Goal: Transaction & Acquisition: Purchase product/service

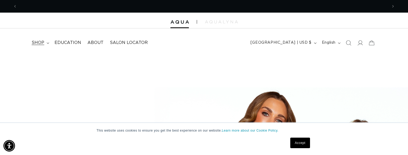
click at [47, 42] on summary "shop" at bounding box center [39, 43] width 23 height 12
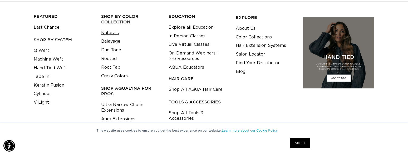
scroll to position [0, 741]
click at [110, 32] on link "Naturals" at bounding box center [110, 33] width 18 height 9
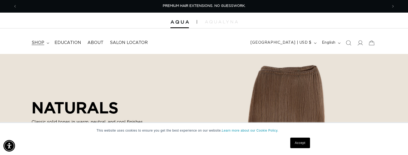
click at [47, 42] on icon at bounding box center [48, 43] width 3 height 2
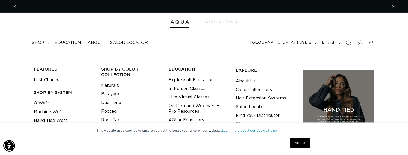
scroll to position [0, 371]
click at [114, 102] on link "Duo Tone" at bounding box center [111, 103] width 20 height 9
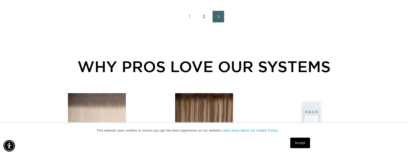
scroll to position [816, 0]
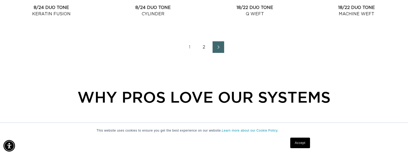
click at [205, 46] on link "2" at bounding box center [204, 47] width 12 height 12
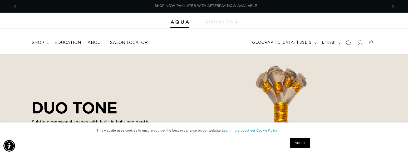
scroll to position [0, 741]
click at [45, 41] on summary "shop" at bounding box center [39, 43] width 23 height 12
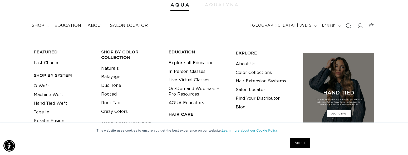
scroll to position [26, 0]
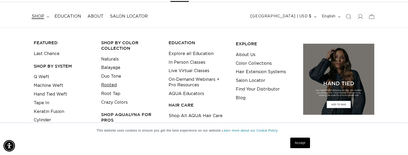
click at [108, 85] on link "Rooted" at bounding box center [109, 85] width 16 height 9
click at [52, 95] on link "Hand Tied Weft" at bounding box center [50, 94] width 33 height 9
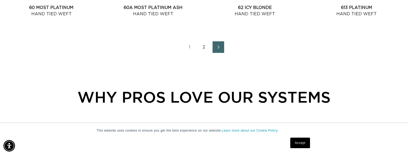
scroll to position [0, 741]
click at [204, 45] on link "2" at bounding box center [204, 47] width 12 height 12
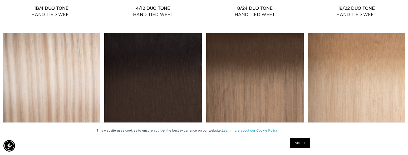
scroll to position [342, 0]
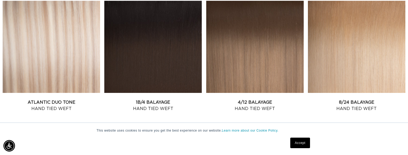
click at [52, 99] on link "Atlantic Duo Tone Hand Tied Weft" at bounding box center [51, 105] width 97 height 13
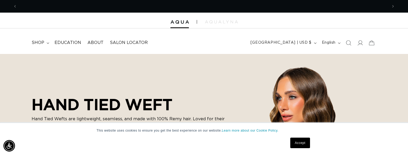
scroll to position [0, 741]
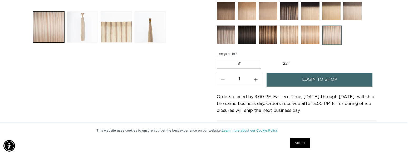
click at [84, 26] on button "Load image 2 in gallery view" at bounding box center [82, 26] width 31 height 31
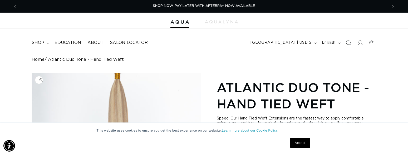
click at [116, 93] on img "Gallery Viewer" at bounding box center [116, 139] width 169 height 132
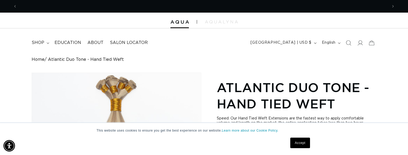
click at [119, 80] on div "Gallery Viewer" at bounding box center [116, 139] width 169 height 132
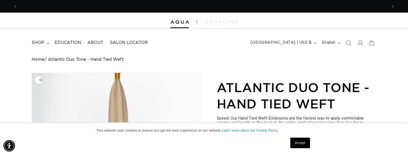
scroll to position [0, 741]
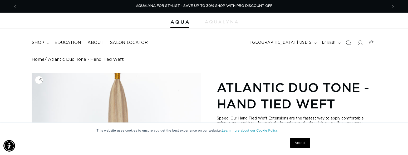
click at [119, 80] on img "Gallery Viewer" at bounding box center [116, 139] width 169 height 132
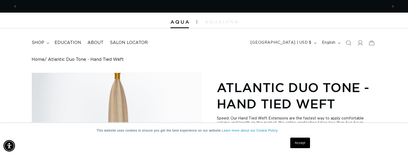
scroll to position [0, 371]
